Goal: Check status: Check status

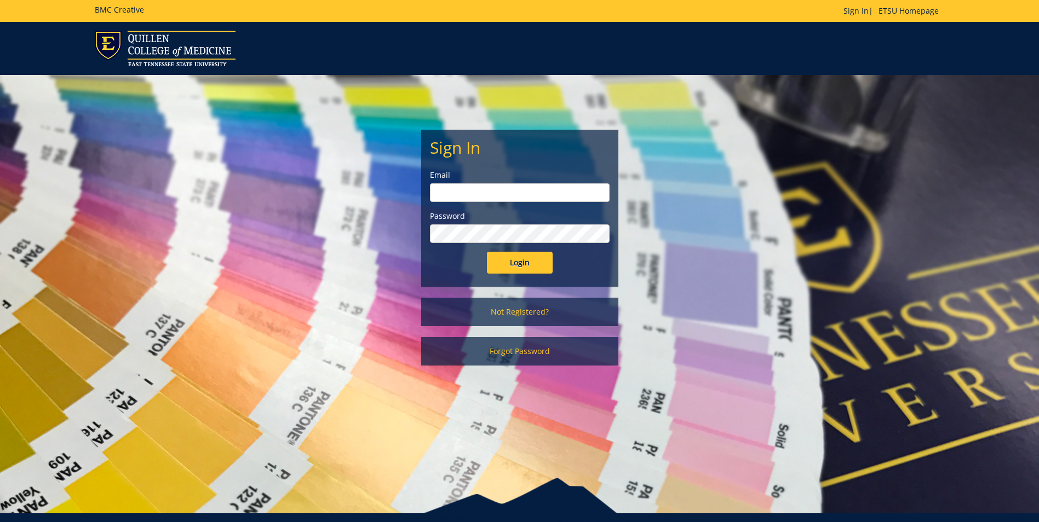
type input "[EMAIL_ADDRESS][DOMAIN_NAME]"
click at [534, 261] on input "Login" at bounding box center [520, 263] width 66 height 22
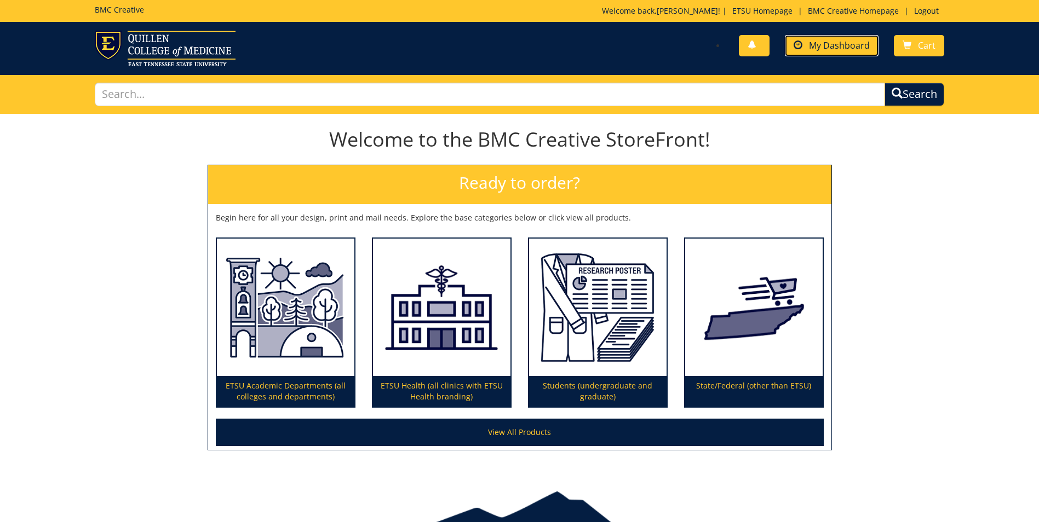
click at [811, 47] on span "My Dashboard" at bounding box center [839, 45] width 61 height 12
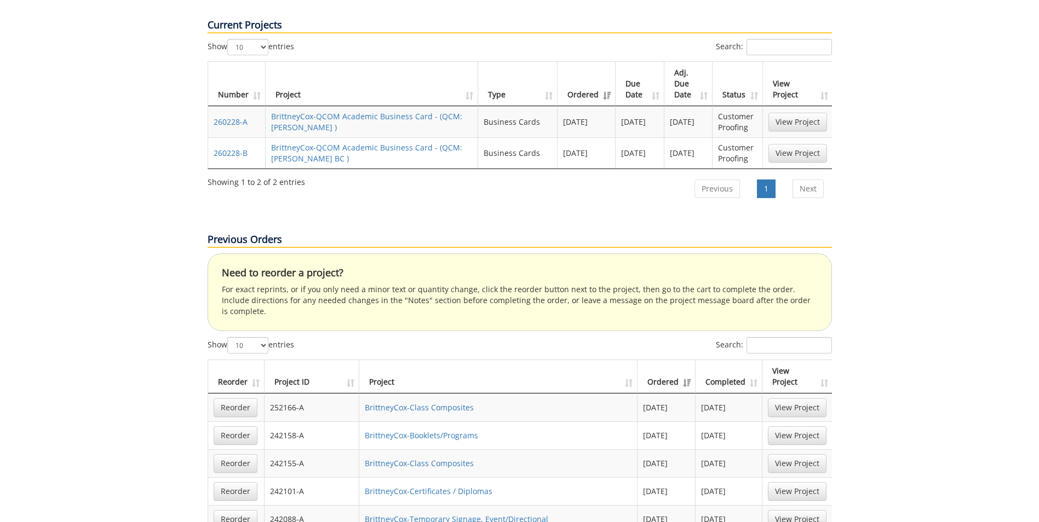
scroll to position [548, 0]
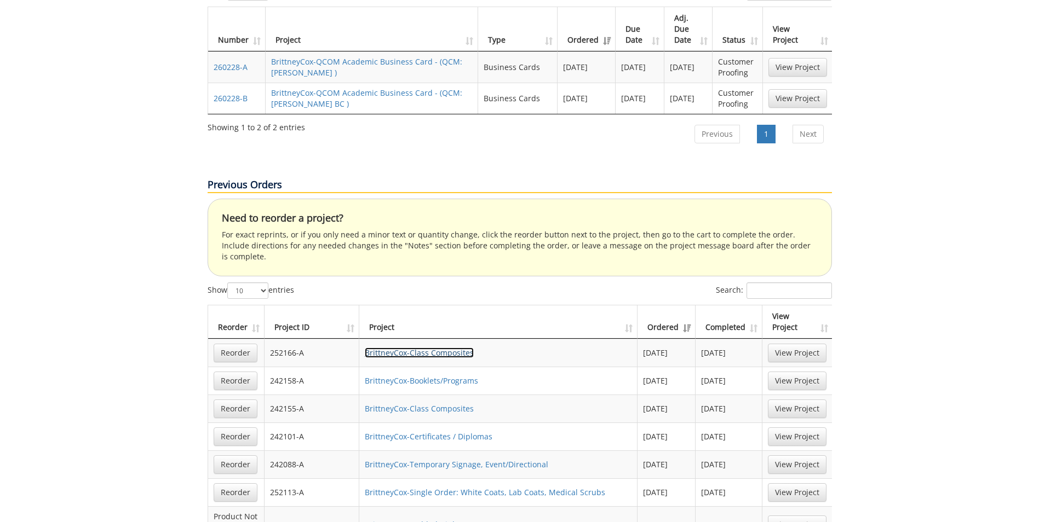
click at [407, 348] on link "BrittneyCox-Class Composites" at bounding box center [419, 353] width 109 height 10
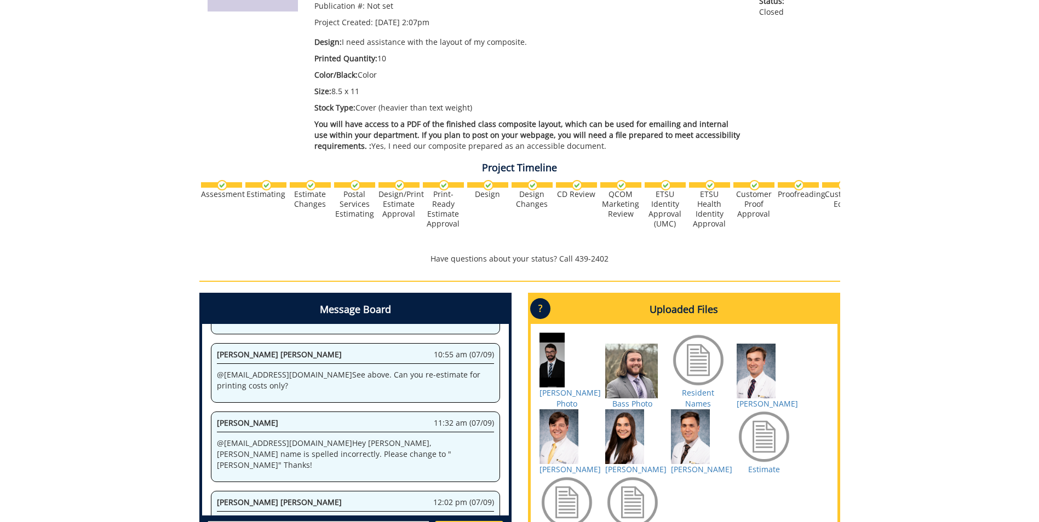
scroll to position [329, 0]
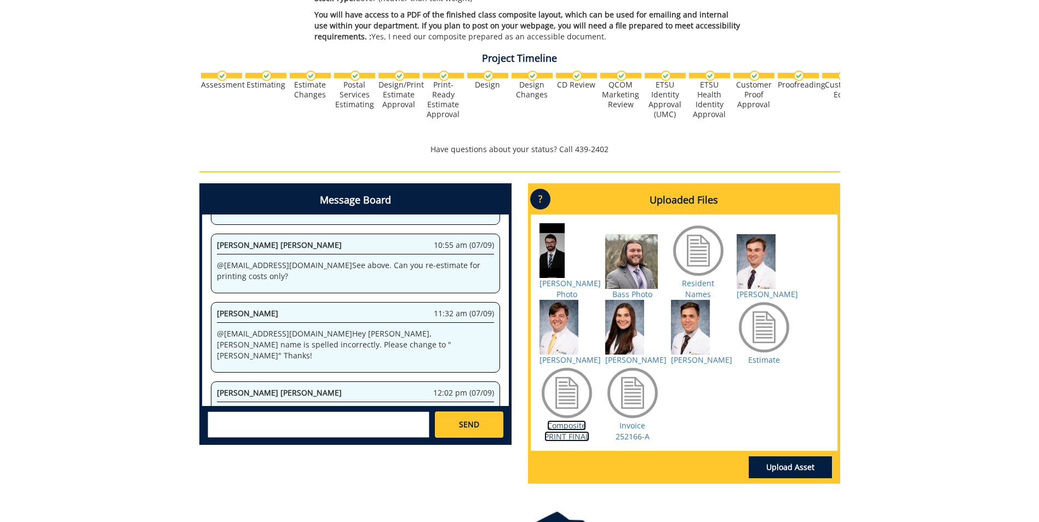
click at [561, 428] on link "Composite PRINT FINAL" at bounding box center [566, 431] width 45 height 21
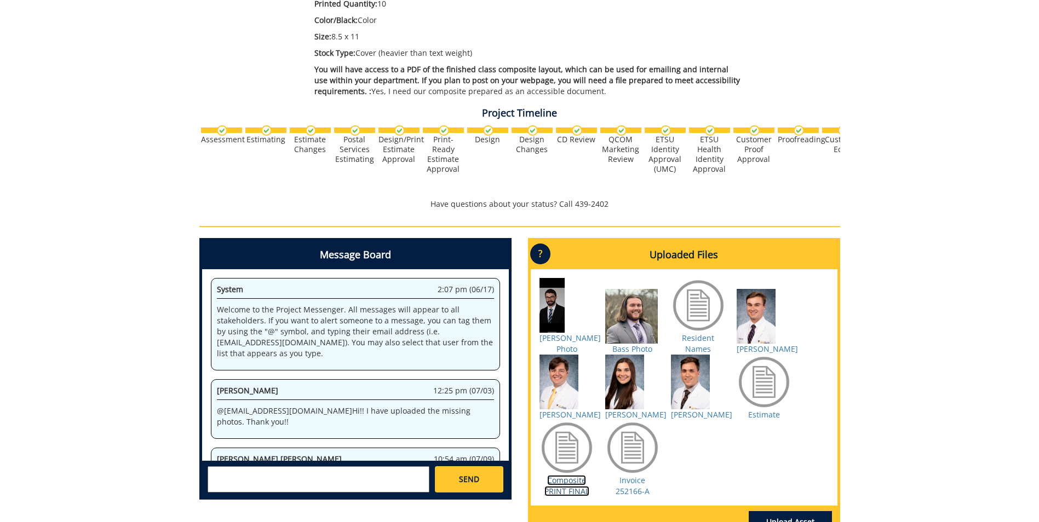
scroll to position [0, 0]
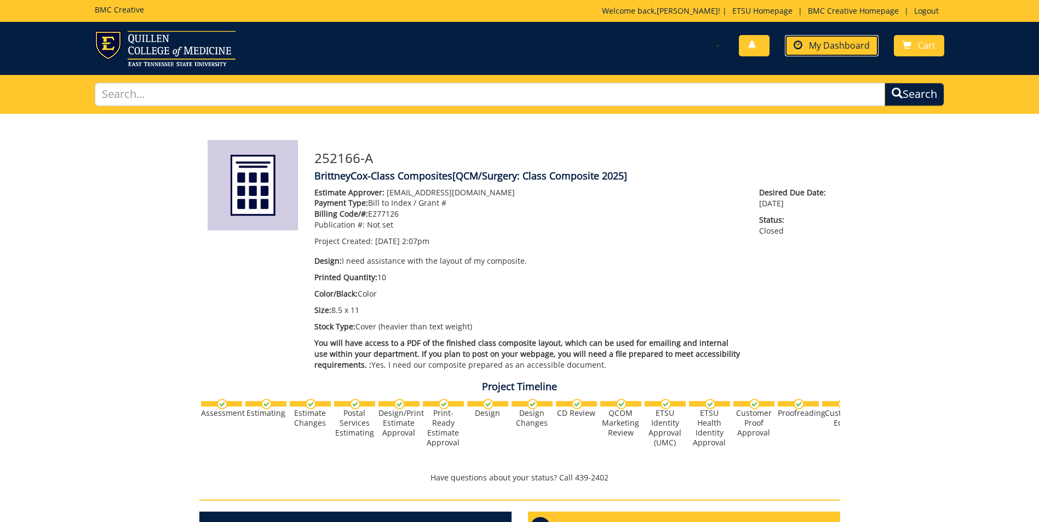
click at [861, 41] on span "My Dashboard" at bounding box center [839, 45] width 61 height 12
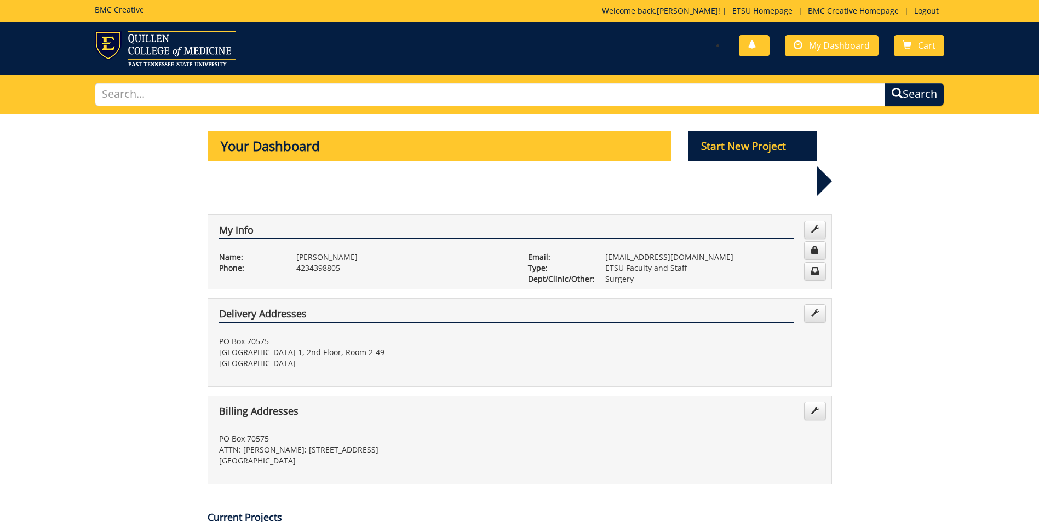
scroll to position [164, 0]
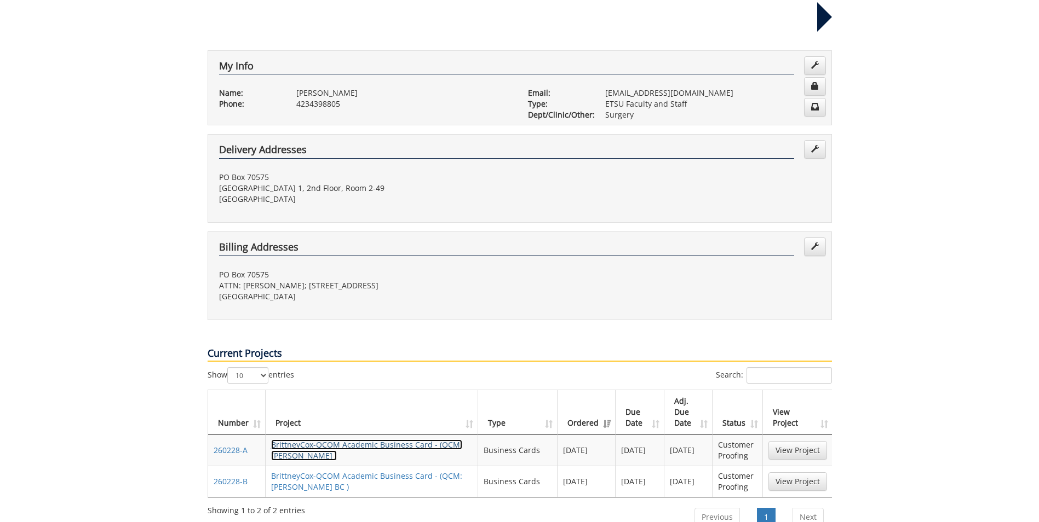
click at [337, 440] on link "BrittneyCox-QCOM Academic Business Card - (QCM: [PERSON_NAME] )" at bounding box center [366, 450] width 191 height 21
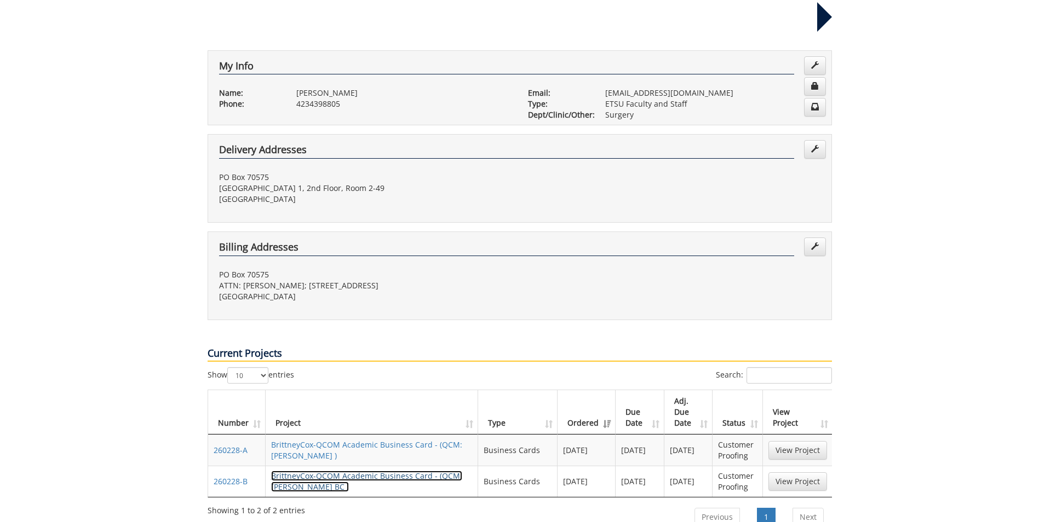
click at [331, 471] on link "BrittneyCox-QCOM Academic Business Card - (QCM:[PERSON_NAME] BC )" at bounding box center [366, 481] width 191 height 21
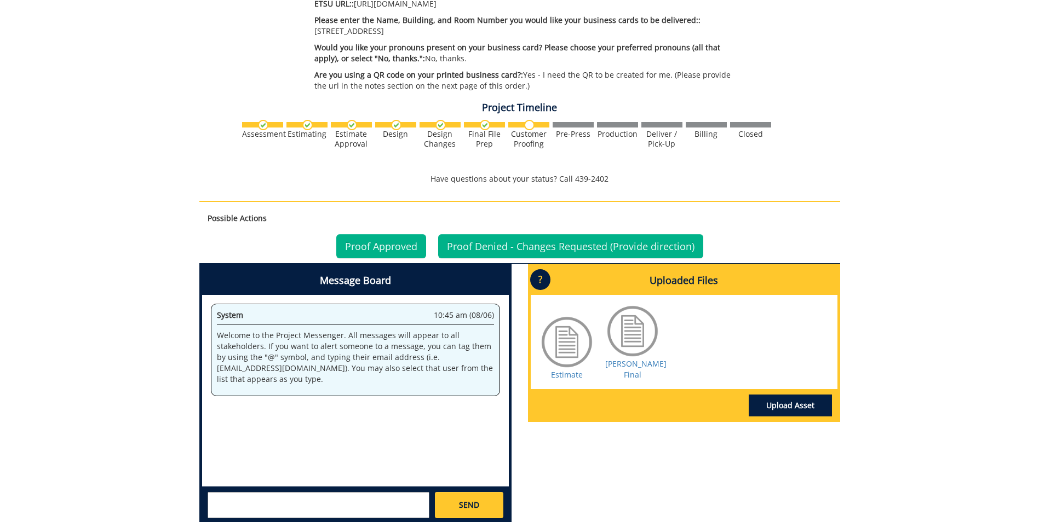
scroll to position [602, 0]
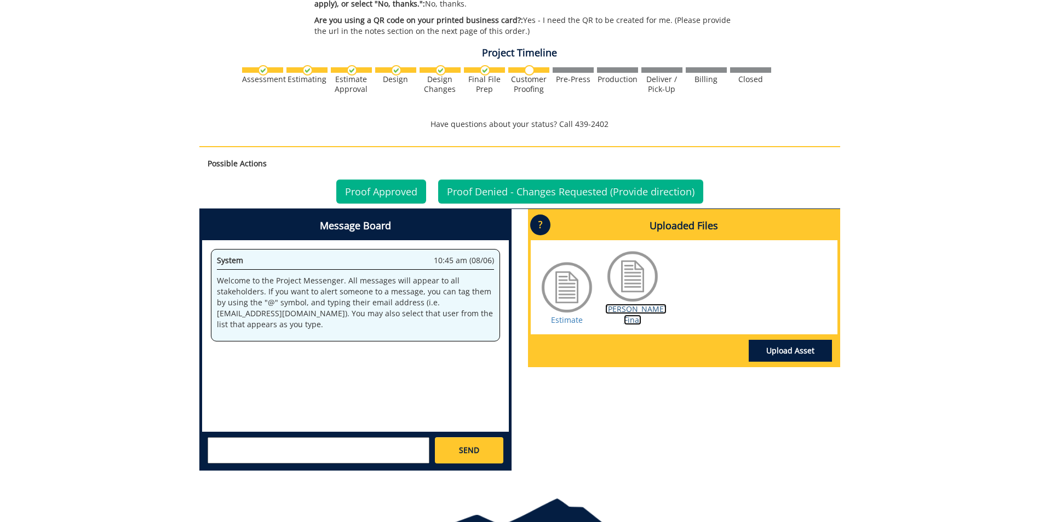
click at [639, 306] on link "[PERSON_NAME] Final" at bounding box center [635, 314] width 61 height 21
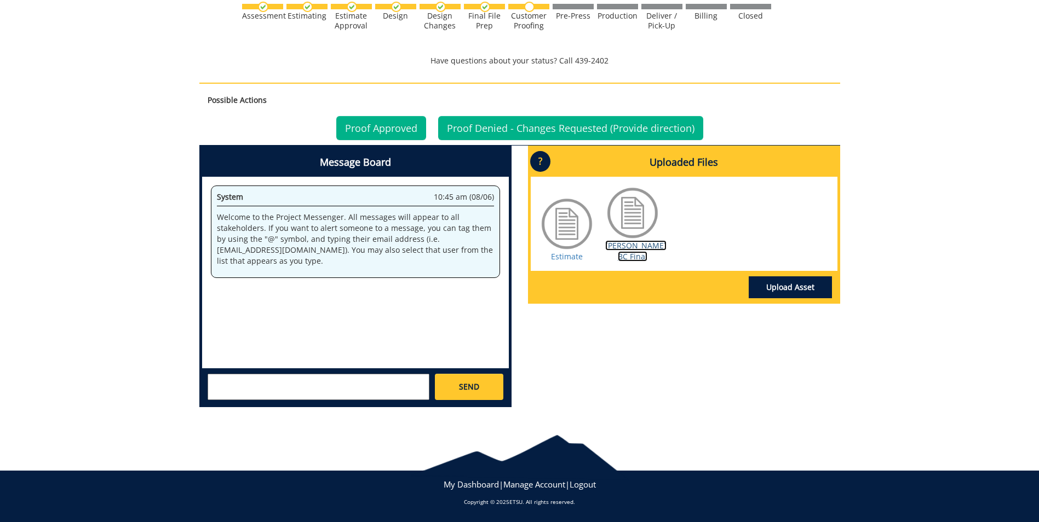
click at [632, 258] on link "[PERSON_NAME] BC Final" at bounding box center [635, 250] width 61 height 21
